Goal: Check status: Check status

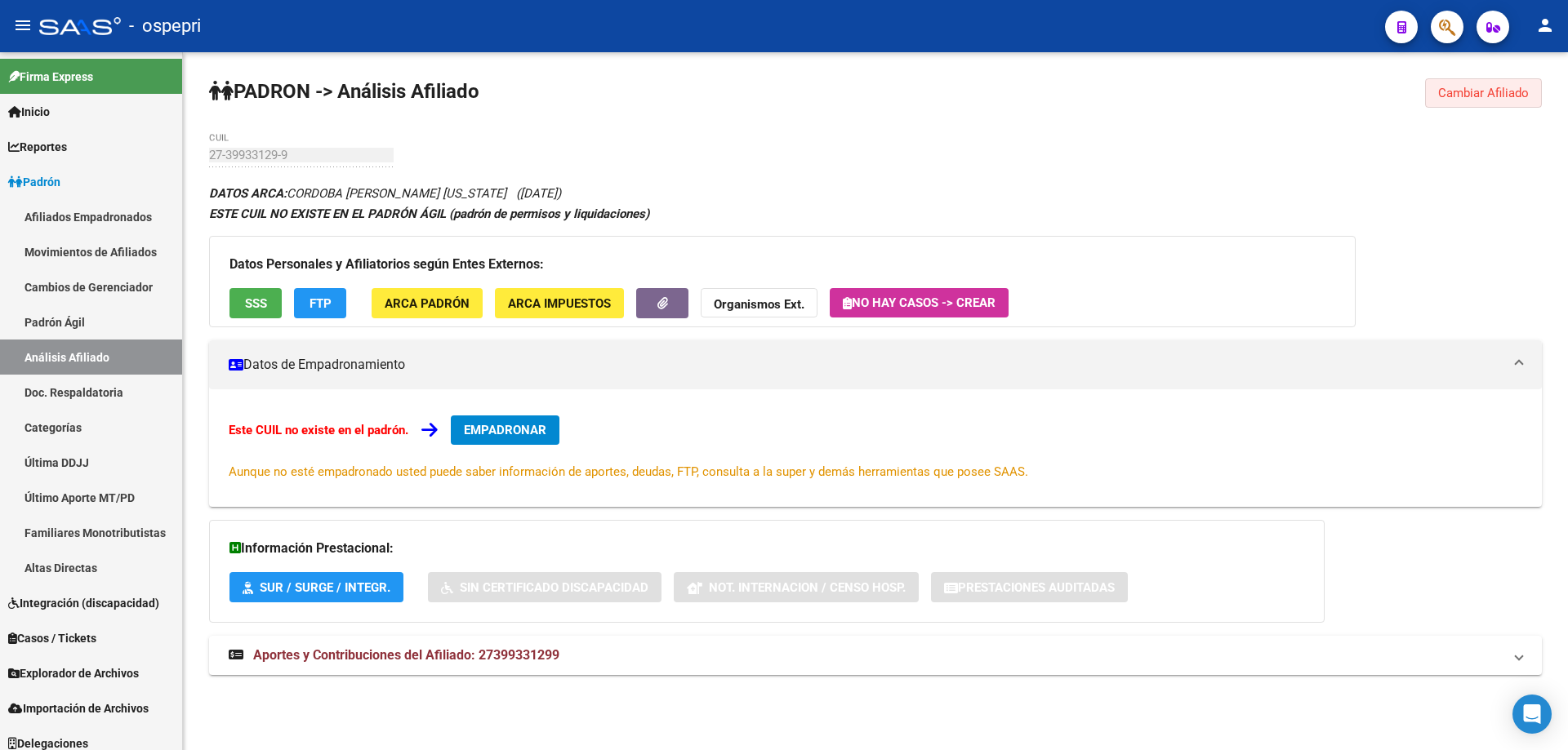
click at [1448, 90] on span "Cambiar Afiliado" at bounding box center [1483, 94] width 91 height 15
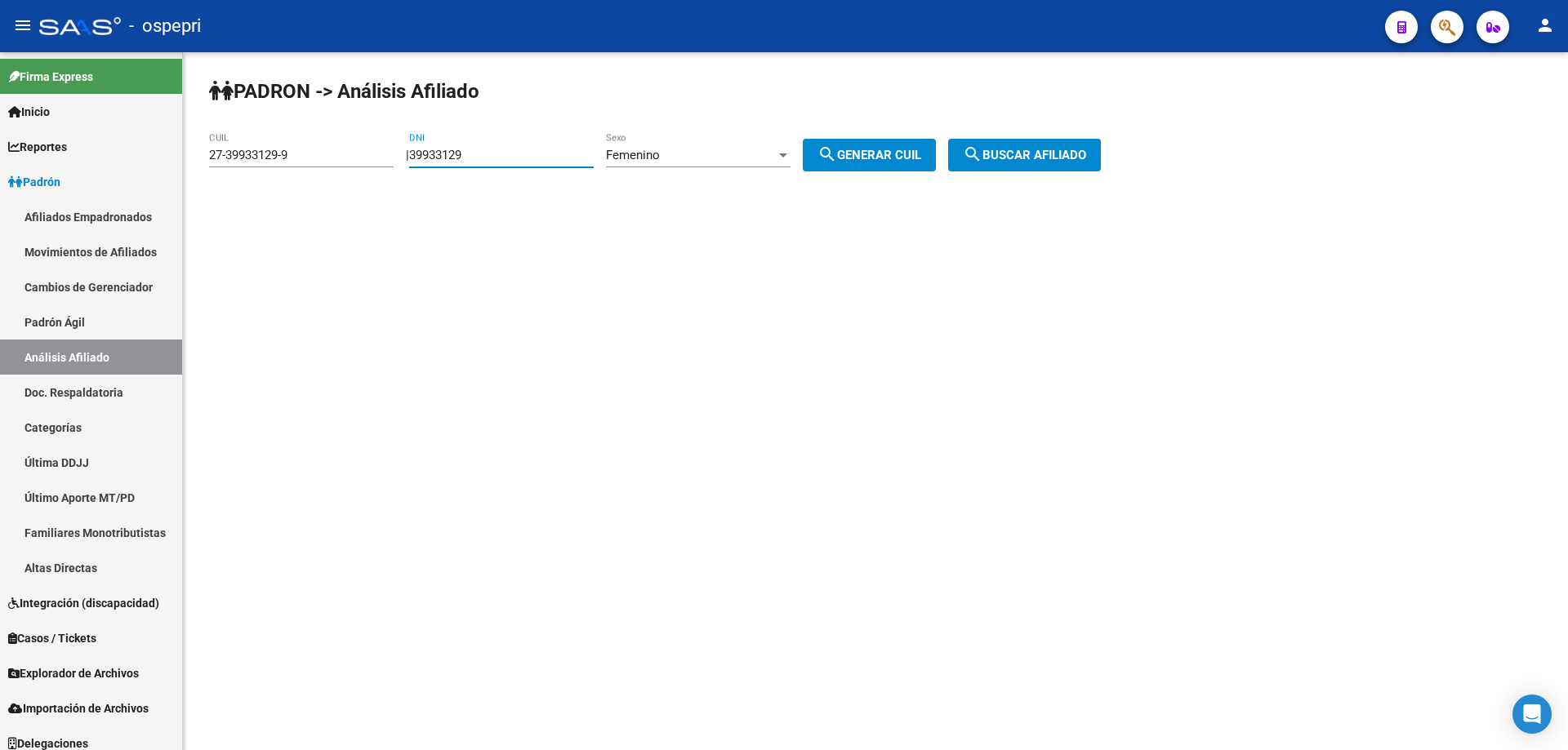
click at [479, 159] on input "39933129" at bounding box center [501, 155] width 184 height 15
paste input "17094949"
click at [462, 160] on input "3993312917094949" at bounding box center [501, 155] width 184 height 15
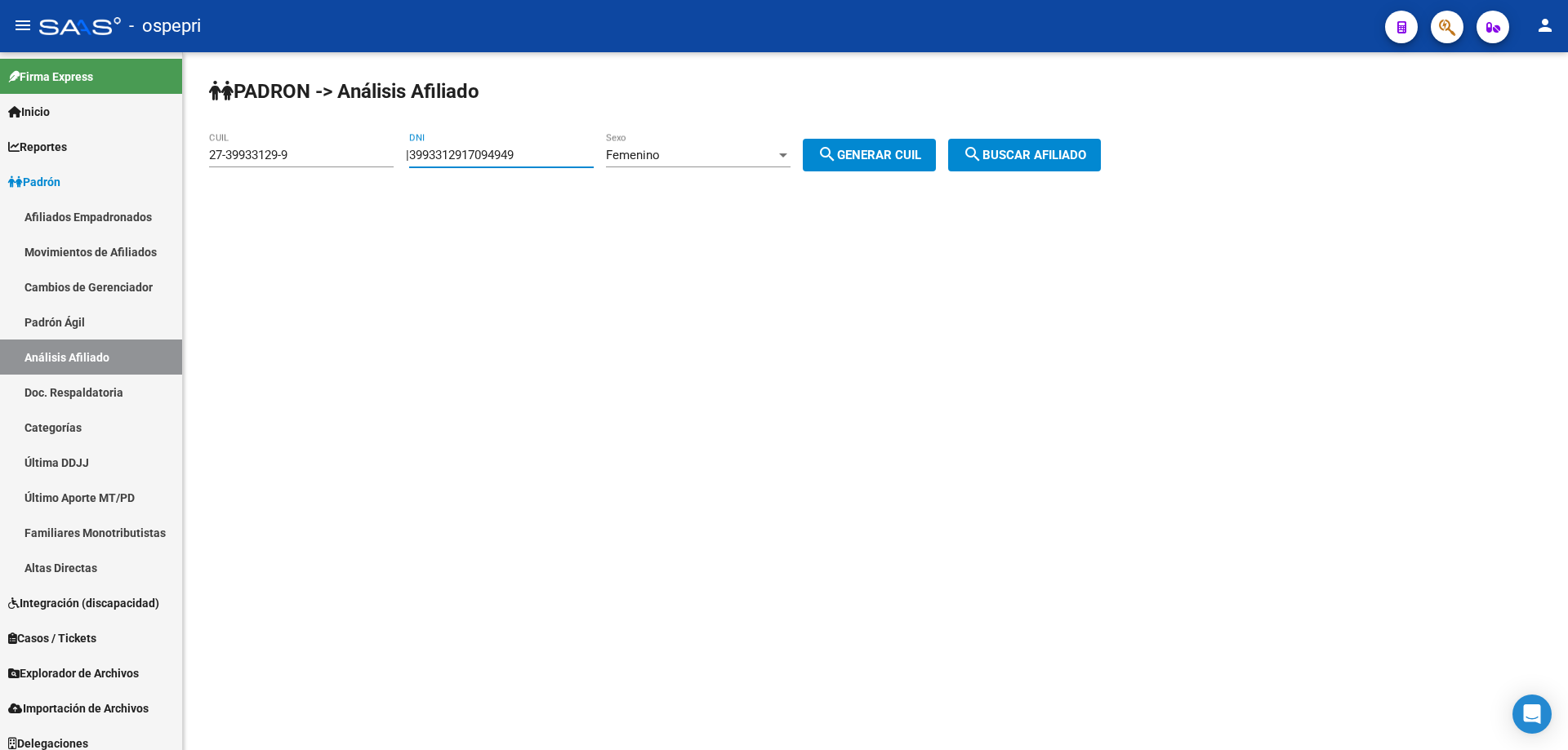
click at [462, 160] on input "3993312917094949" at bounding box center [501, 155] width 184 height 15
paste input "number"
type input "17094949"
drag, startPoint x: 886, startPoint y: 151, endPoint x: 938, endPoint y: 149, distance: 52.0
click at [888, 151] on span "search Generar CUIL" at bounding box center [869, 155] width 104 height 15
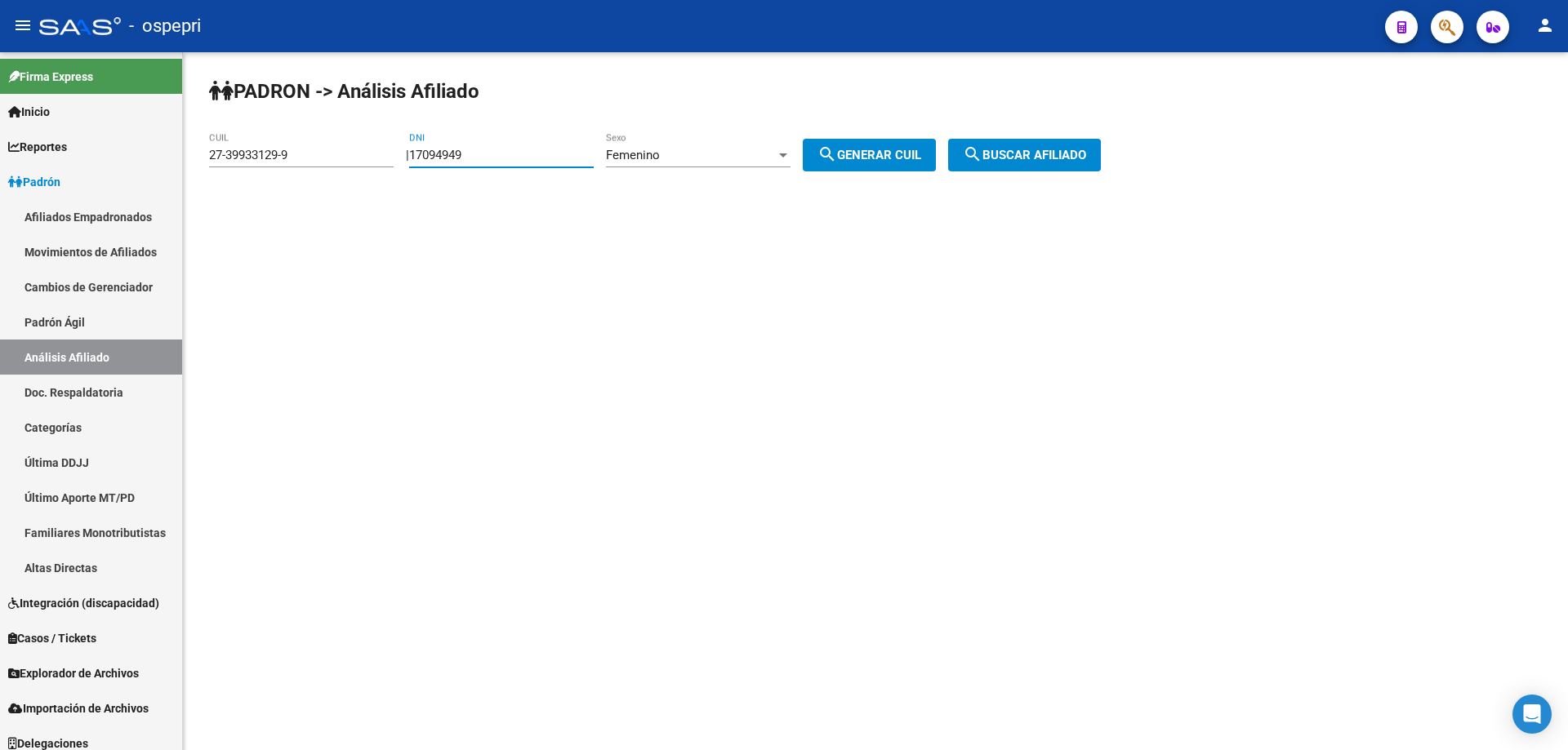
type input "27-17094949-3"
drag, startPoint x: 1072, startPoint y: 159, endPoint x: 1003, endPoint y: 174, distance: 70.6
click at [1073, 159] on span "search Buscar afiliado" at bounding box center [1024, 155] width 124 height 15
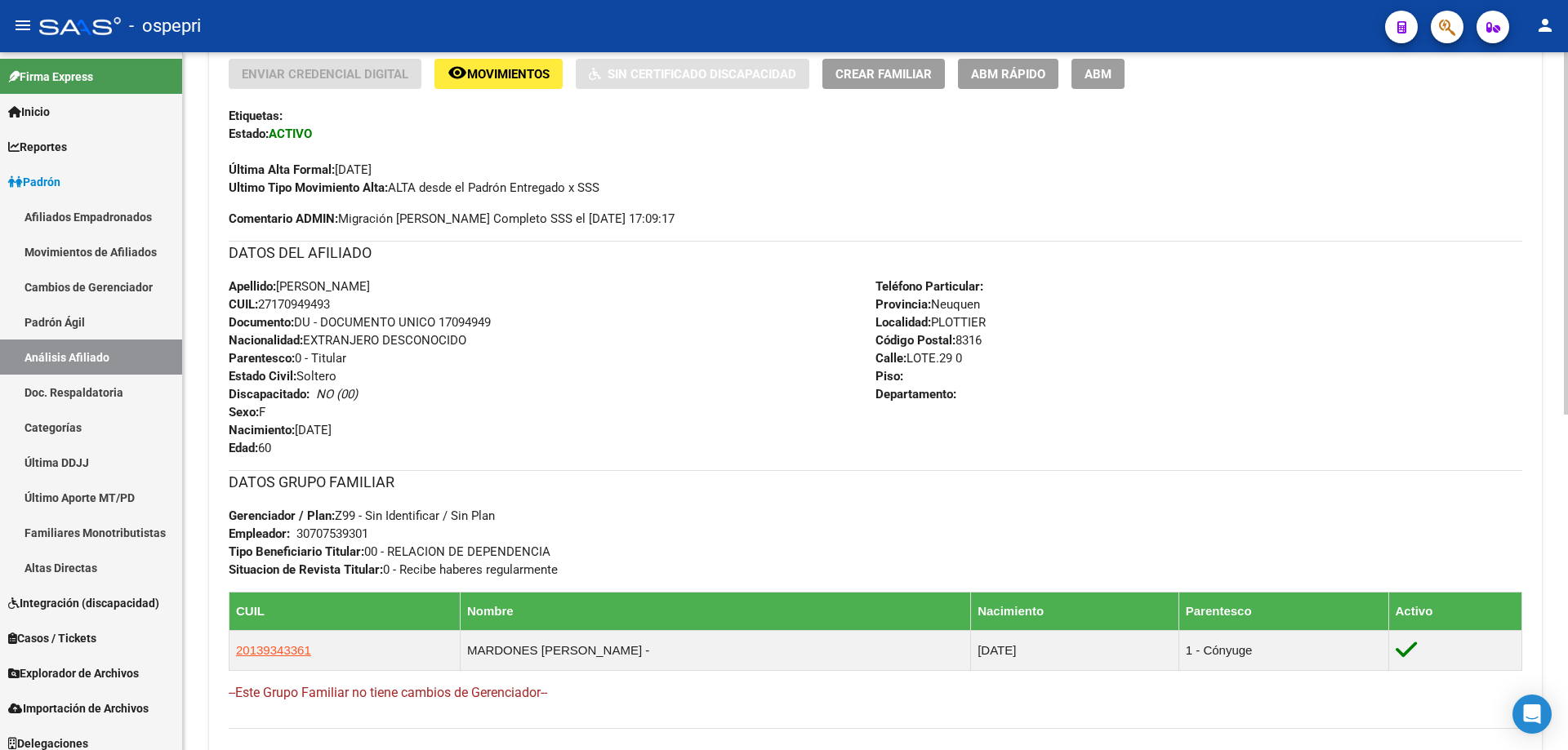
scroll to position [645, 0]
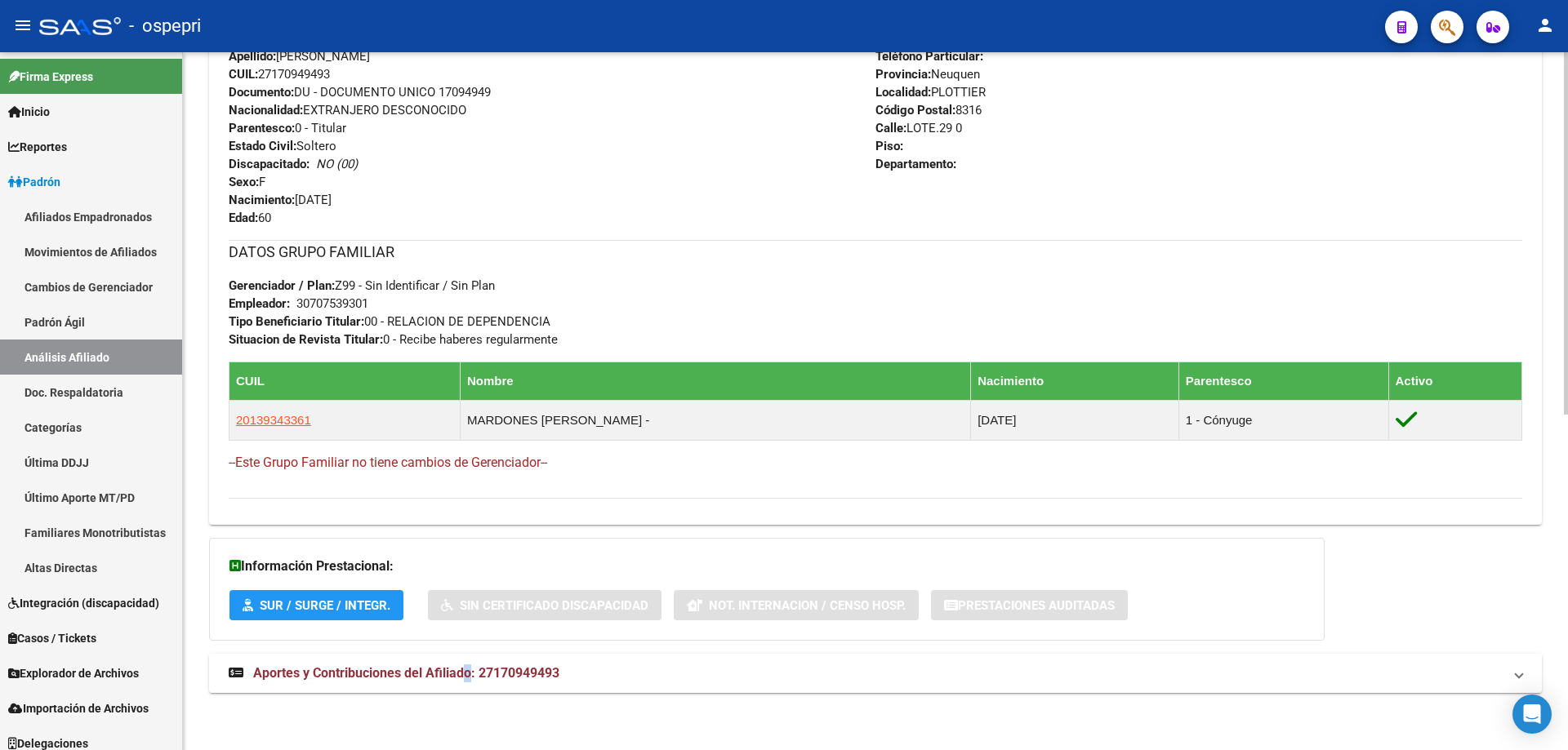
click at [469, 660] on mat-expansion-panel-header "Aportes y Contribuciones del Afiliado: 27170949493" at bounding box center [875, 673] width 1333 height 39
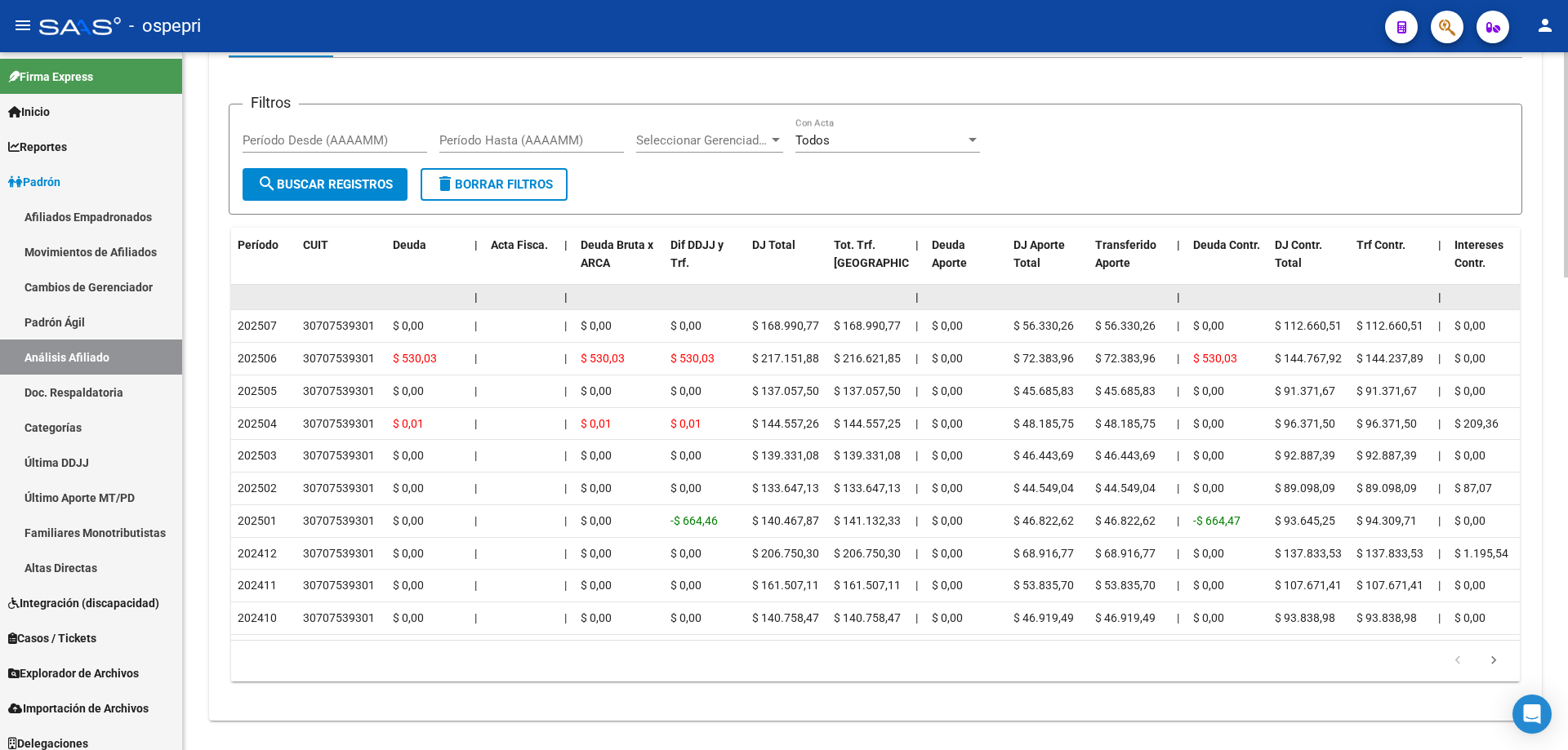
scroll to position [1463, 0]
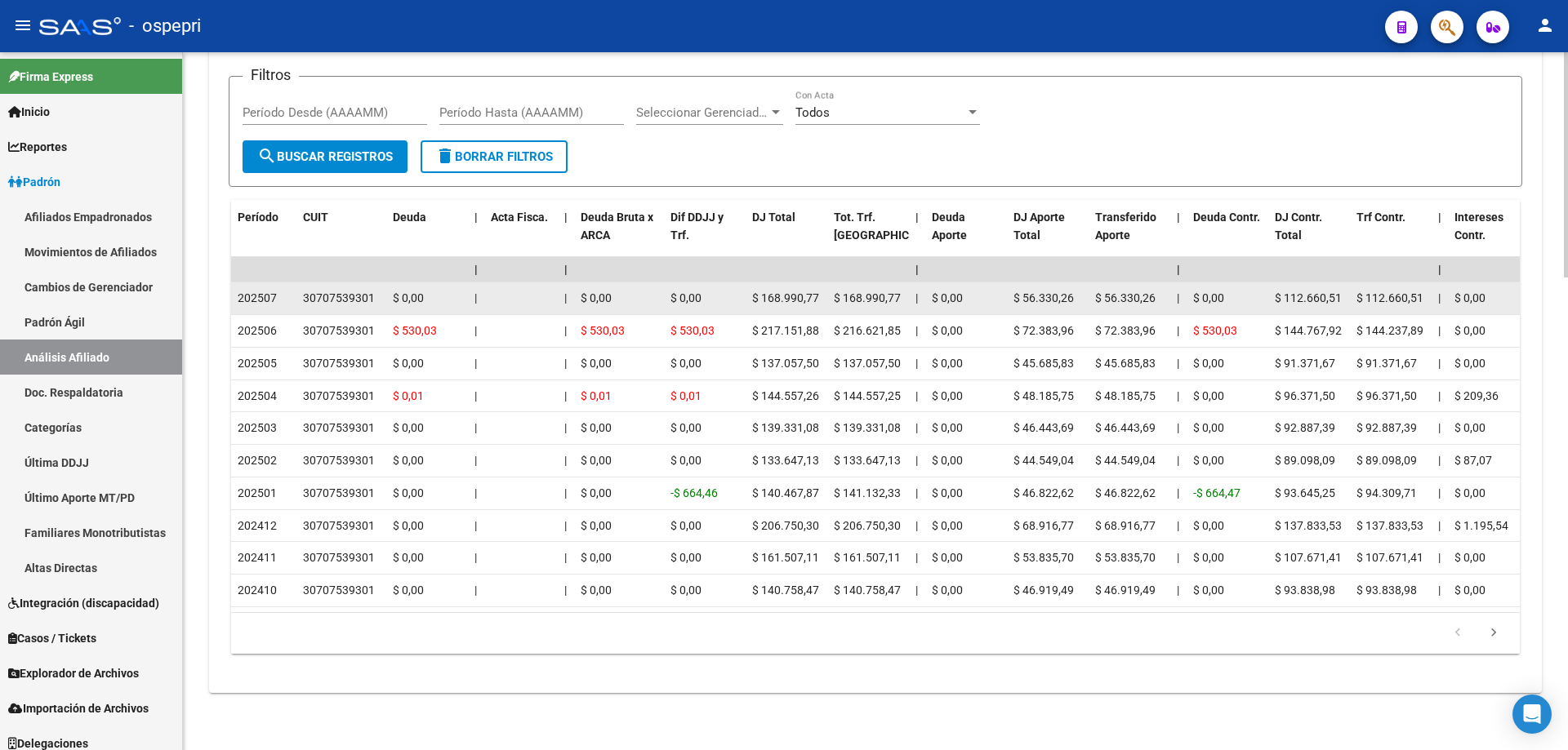
click at [358, 282] on datatable-body-cell "30707539301" at bounding box center [341, 298] width 90 height 32
copy div "30707539301"
